Goal: Information Seeking & Learning: Check status

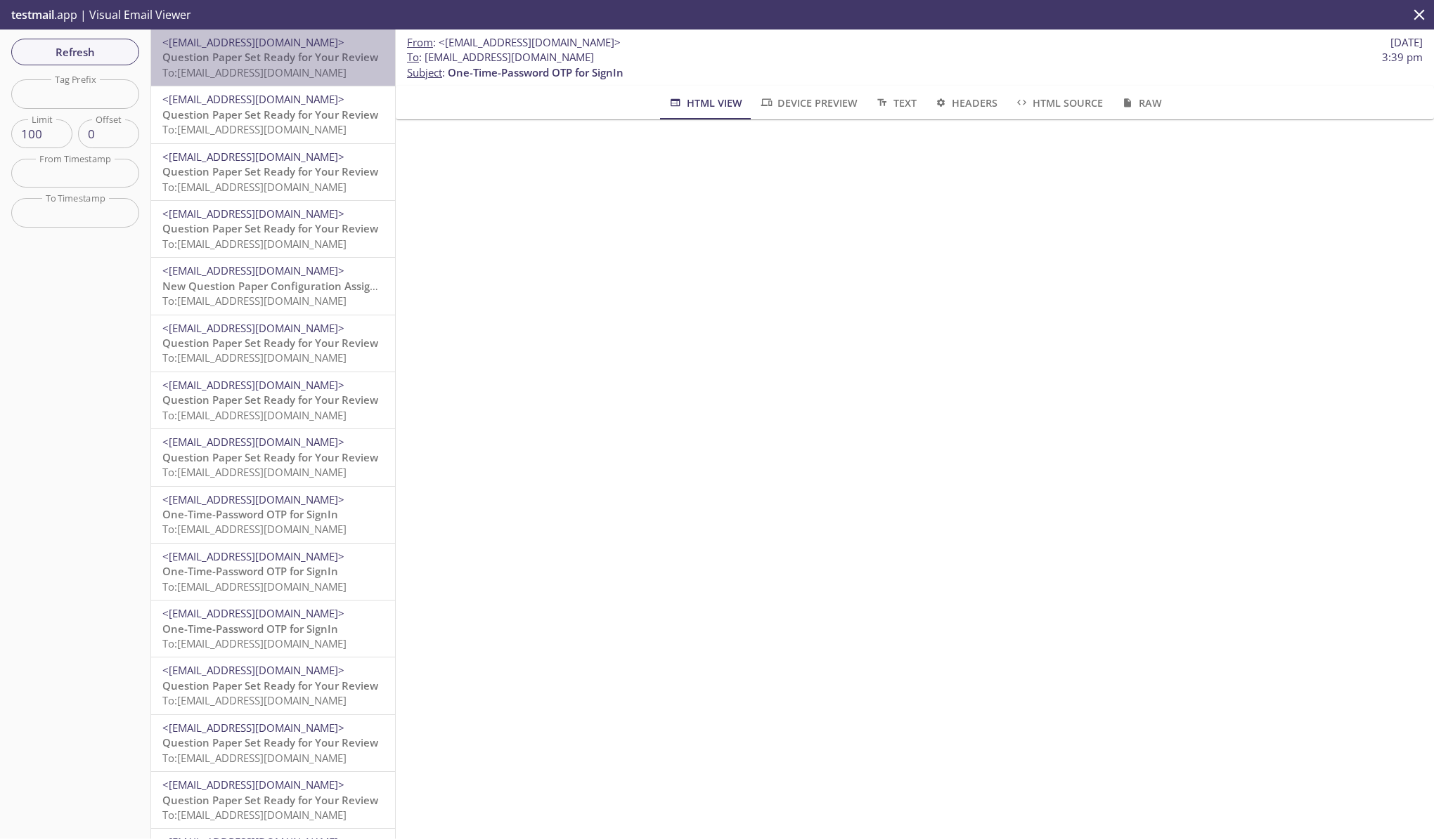
click at [235, 53] on span "Question Paper Set Ready for Your Review" at bounding box center [270, 57] width 216 height 14
click at [229, 100] on span "<[EMAIL_ADDRESS][DOMAIN_NAME]>" at bounding box center [253, 99] width 182 height 14
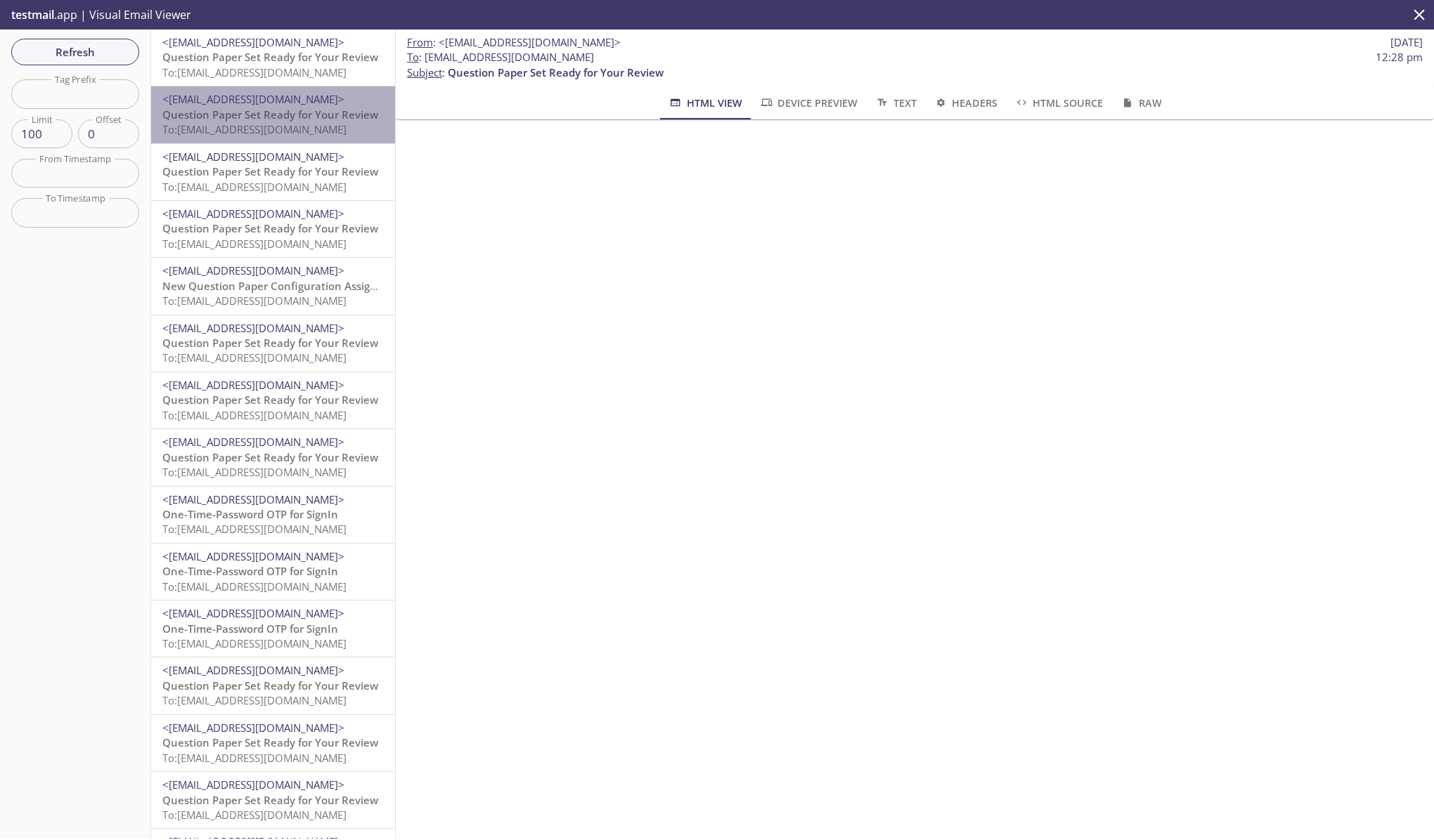
click at [229, 139] on div "<[EMAIL_ADDRESS][DOMAIN_NAME]> Question Paper Set Ready for Your Review To: [EM…" at bounding box center [273, 114] width 244 height 56
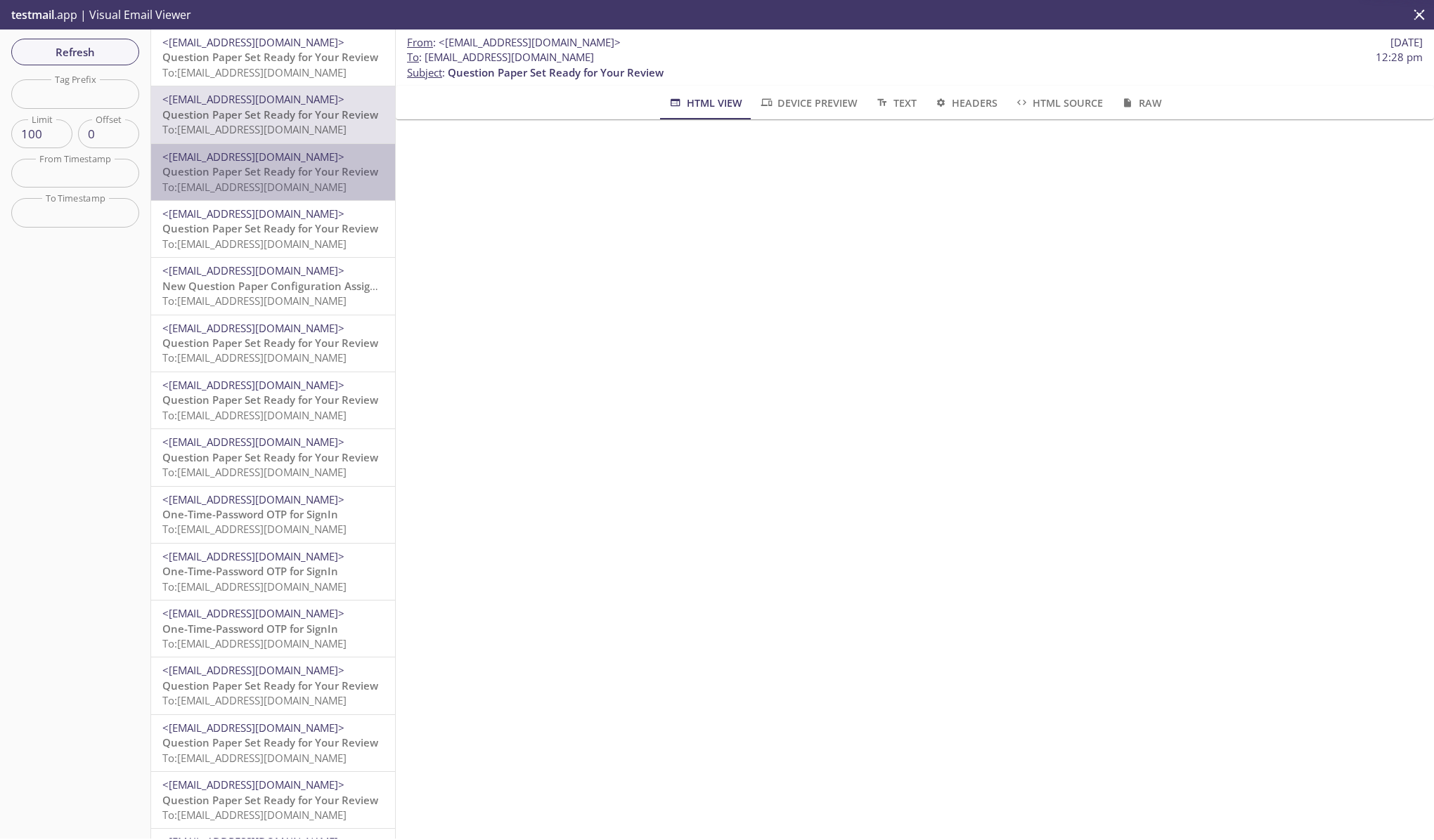
click at [229, 182] on span "To: edgeup.opdh@inbox.testmail.app" at bounding box center [254, 186] width 184 height 14
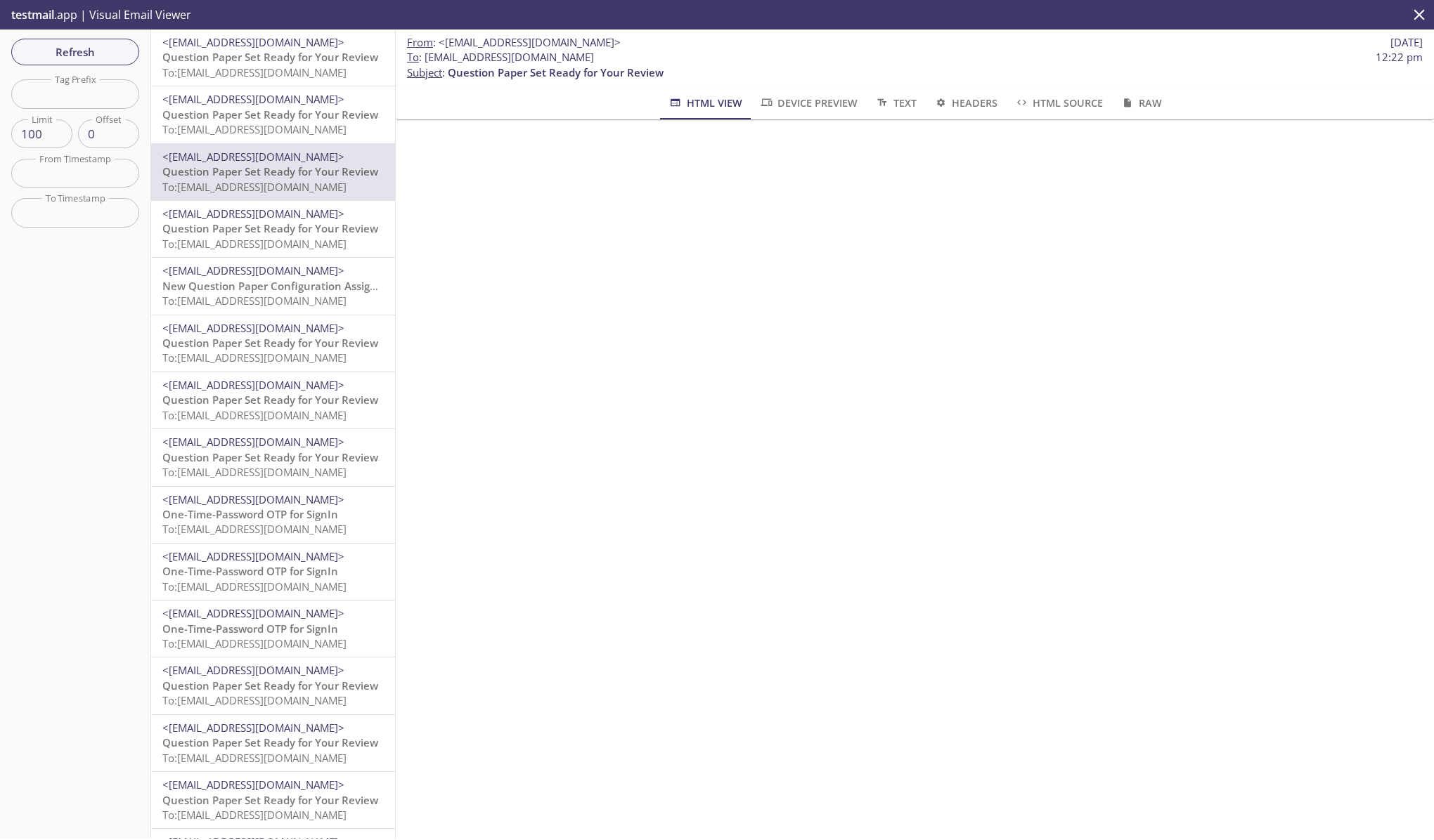
click at [228, 215] on span "<[EMAIL_ADDRESS][DOMAIN_NAME]>" at bounding box center [253, 213] width 182 height 14
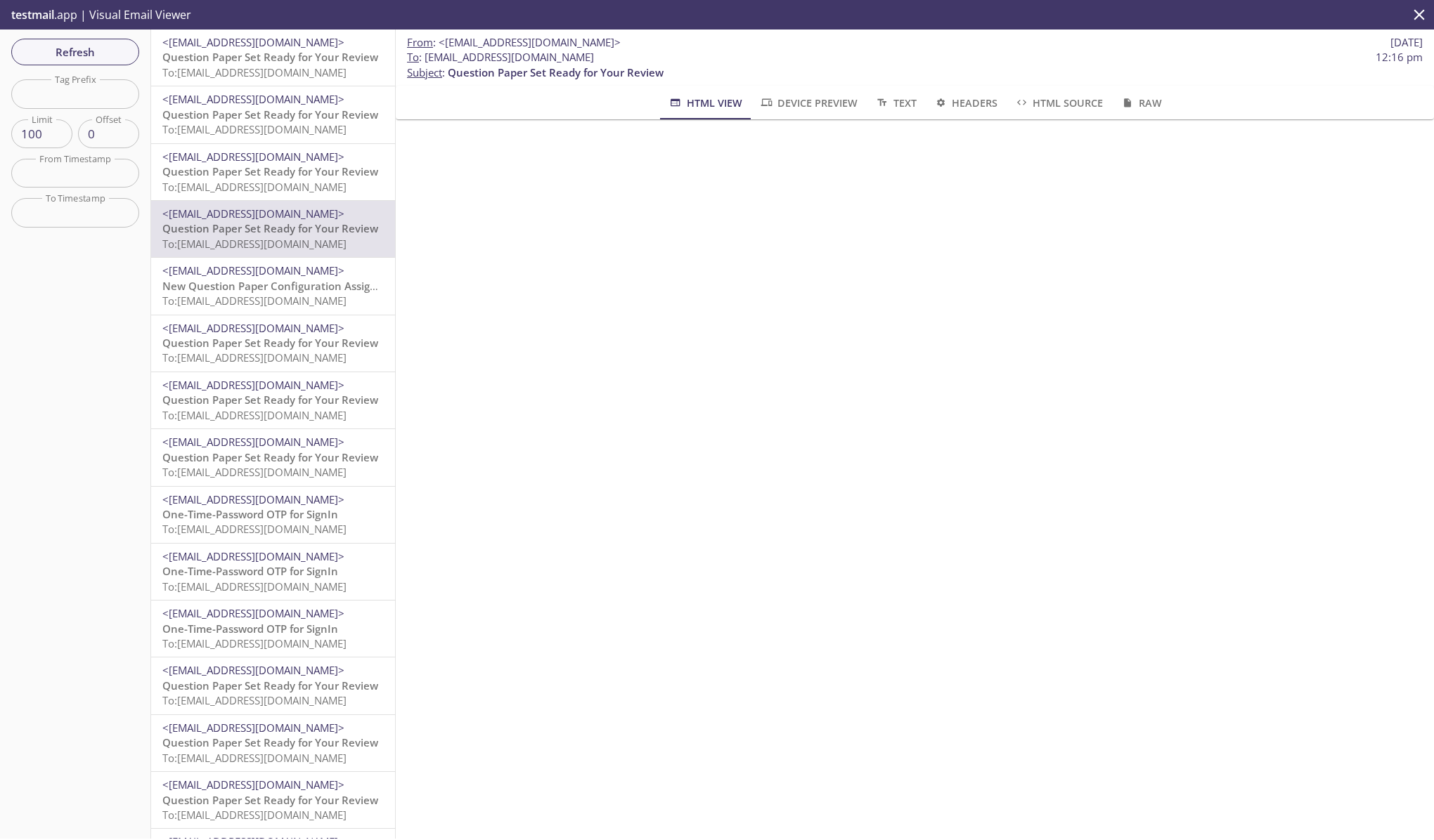
click at [278, 75] on span "To: edgeup.opdh@inbox.testmail.app" at bounding box center [254, 72] width 184 height 14
